Goal: Navigation & Orientation: Find specific page/section

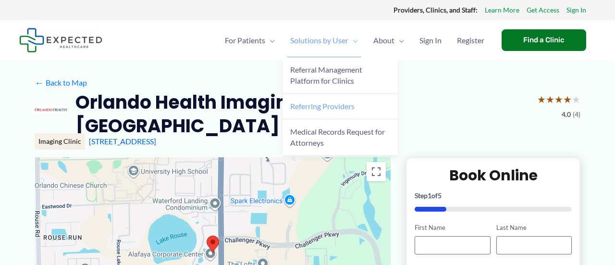
click at [339, 108] on span "Referring Providers" at bounding box center [322, 105] width 64 height 9
